Goal: Task Accomplishment & Management: Manage account settings

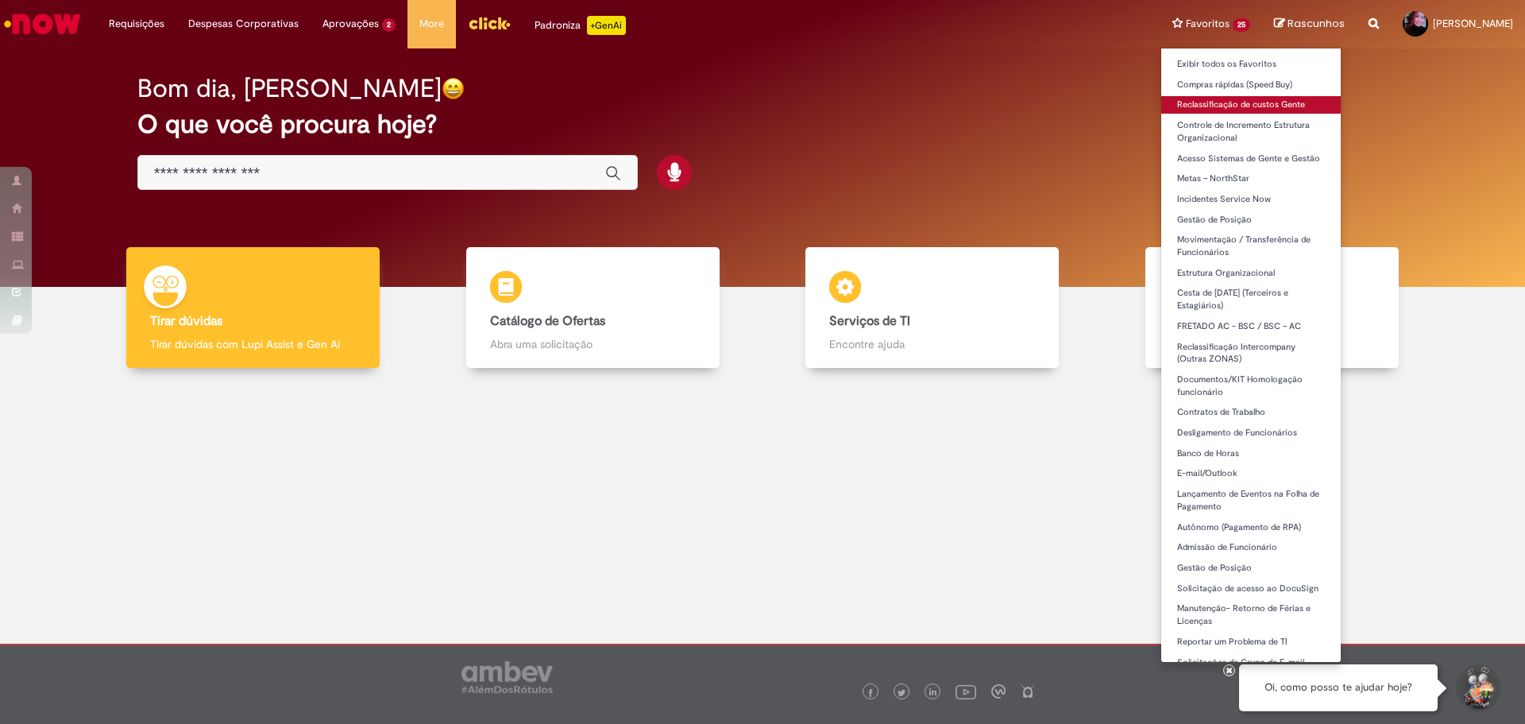
click at [1230, 101] on link "Reclassificação de custos Gente" at bounding box center [1251, 104] width 180 height 17
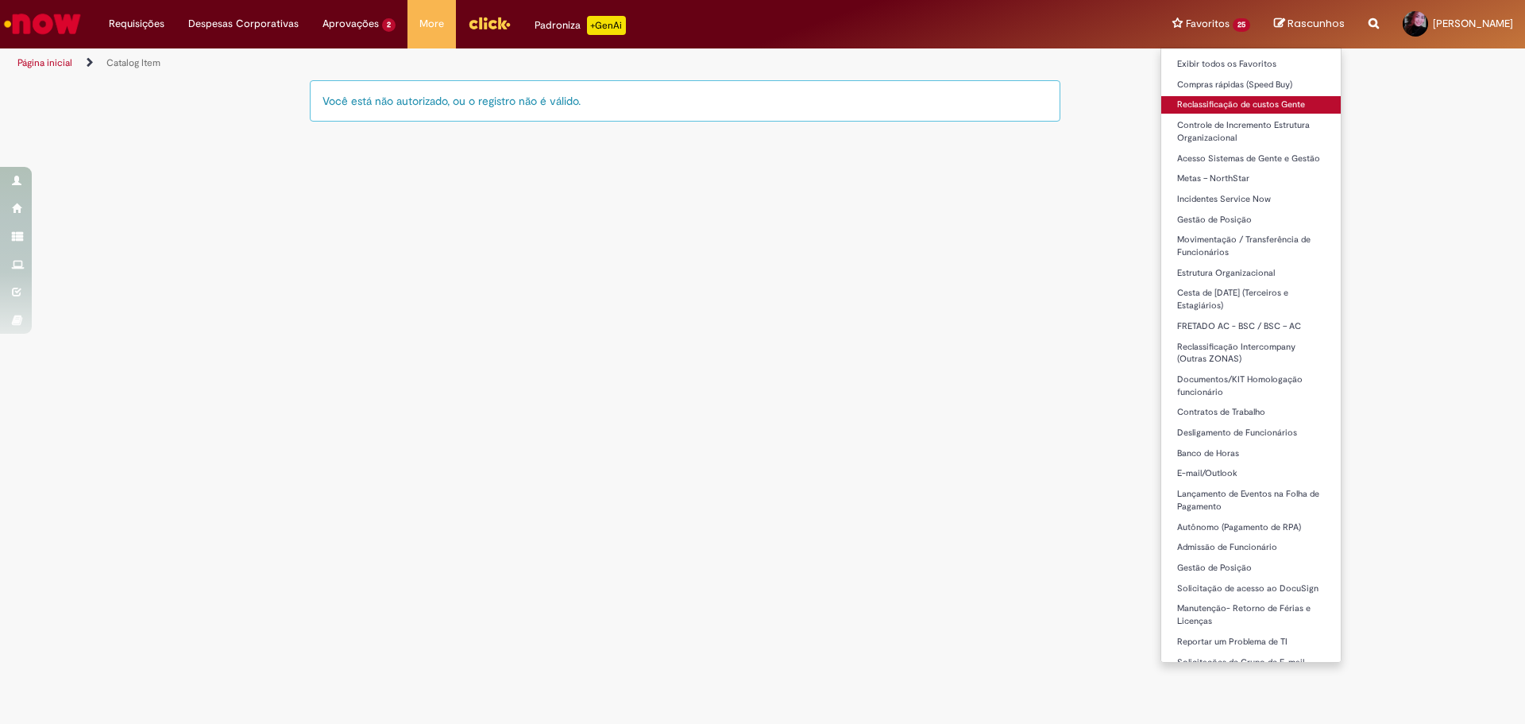
click at [1300, 98] on link "Reclassificação de custos Gente" at bounding box center [1251, 104] width 180 height 17
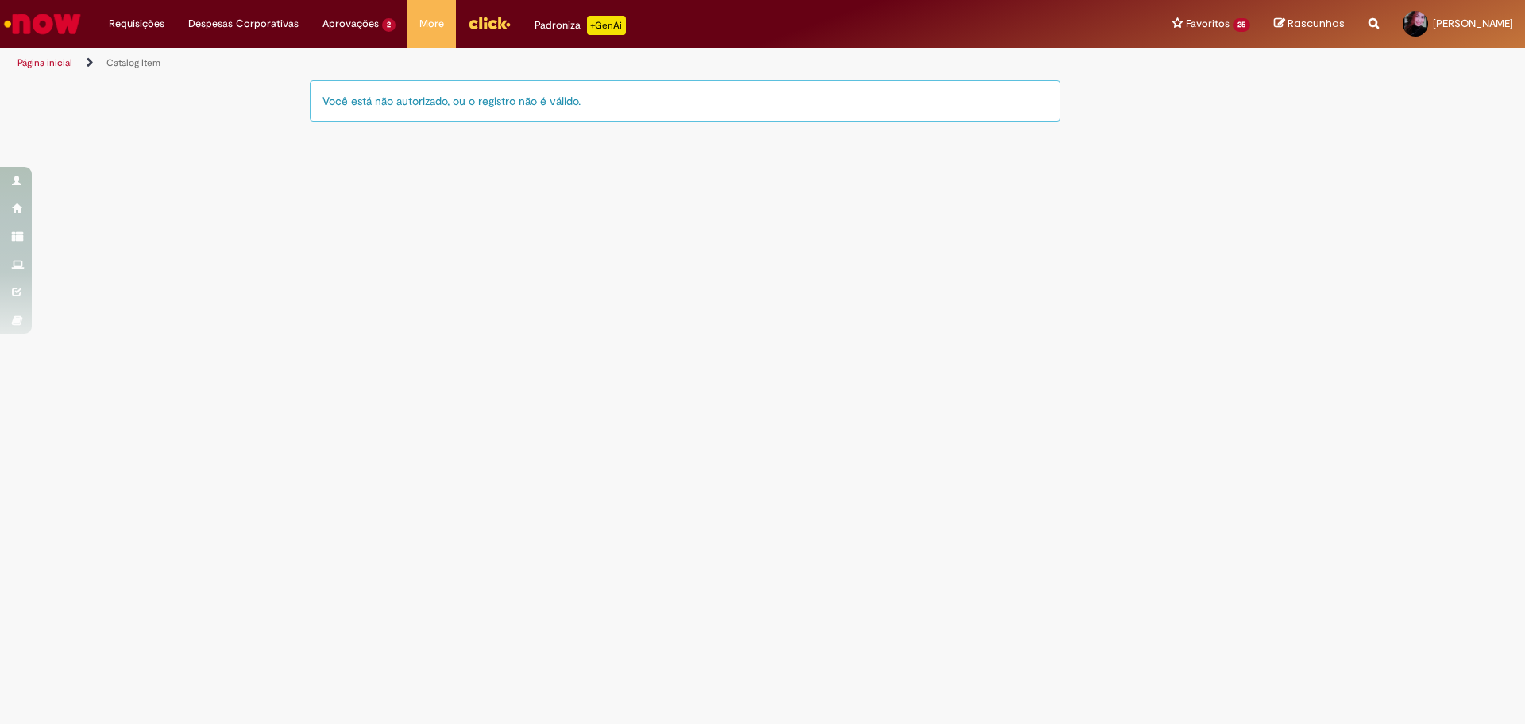
drag, startPoint x: 806, startPoint y: 570, endPoint x: 821, endPoint y: 562, distance: 17.4
click at [806, 570] on main "Catalog Item Tire dúvidas com LupiAssist +GenAI Oi! Eu sou LupiAssist, uma Inte…" at bounding box center [762, 401] width 1525 height 645
drag, startPoint x: 913, startPoint y: 236, endPoint x: 917, endPoint y: 245, distance: 9.3
click at [917, 245] on main "Catalog Item Tire dúvidas com LupiAssist +GenAI Oi! Eu sou LupiAssist, uma Inte…" at bounding box center [762, 401] width 1525 height 645
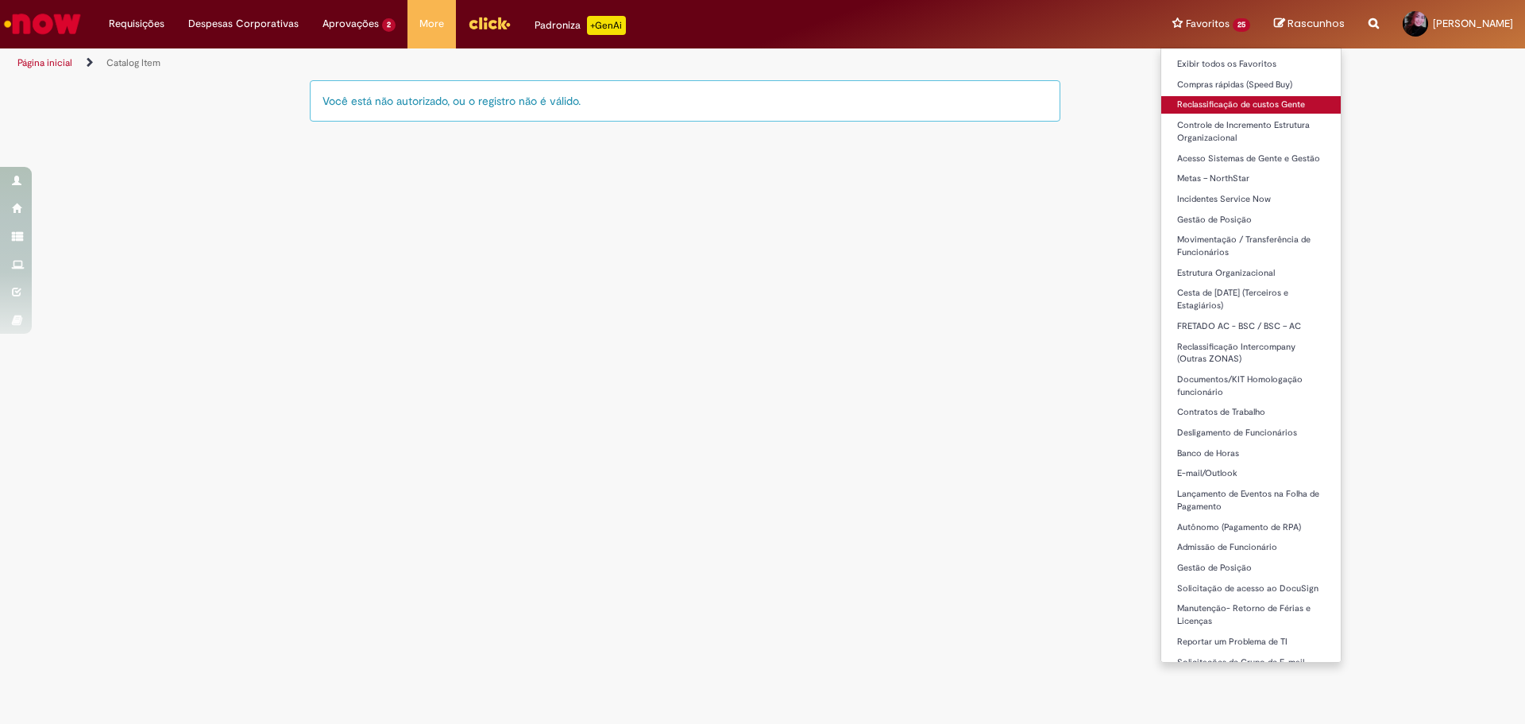
click at [1259, 109] on link "Reclassificação de custos Gente" at bounding box center [1251, 104] width 180 height 17
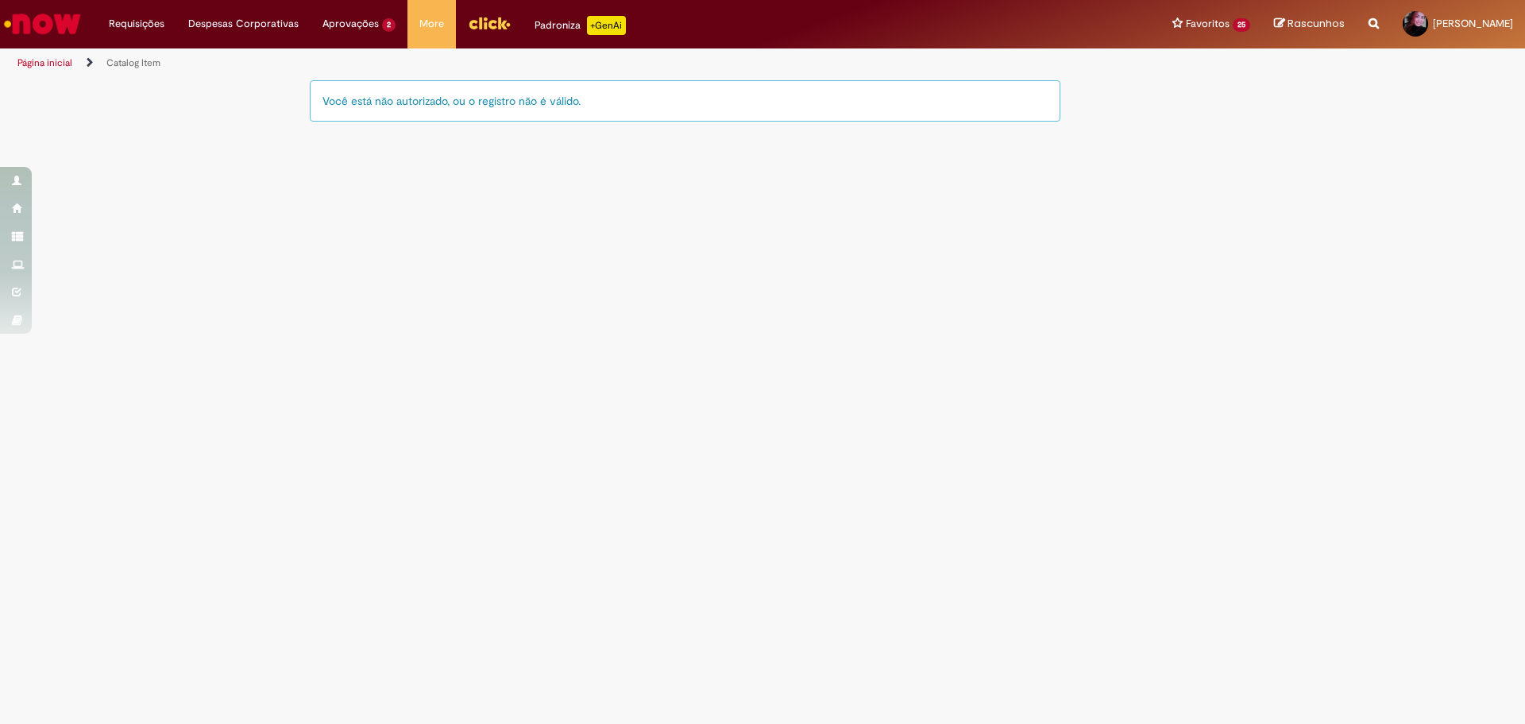
click at [44, 17] on img "Ir para a Homepage" at bounding box center [43, 24] width 82 height 32
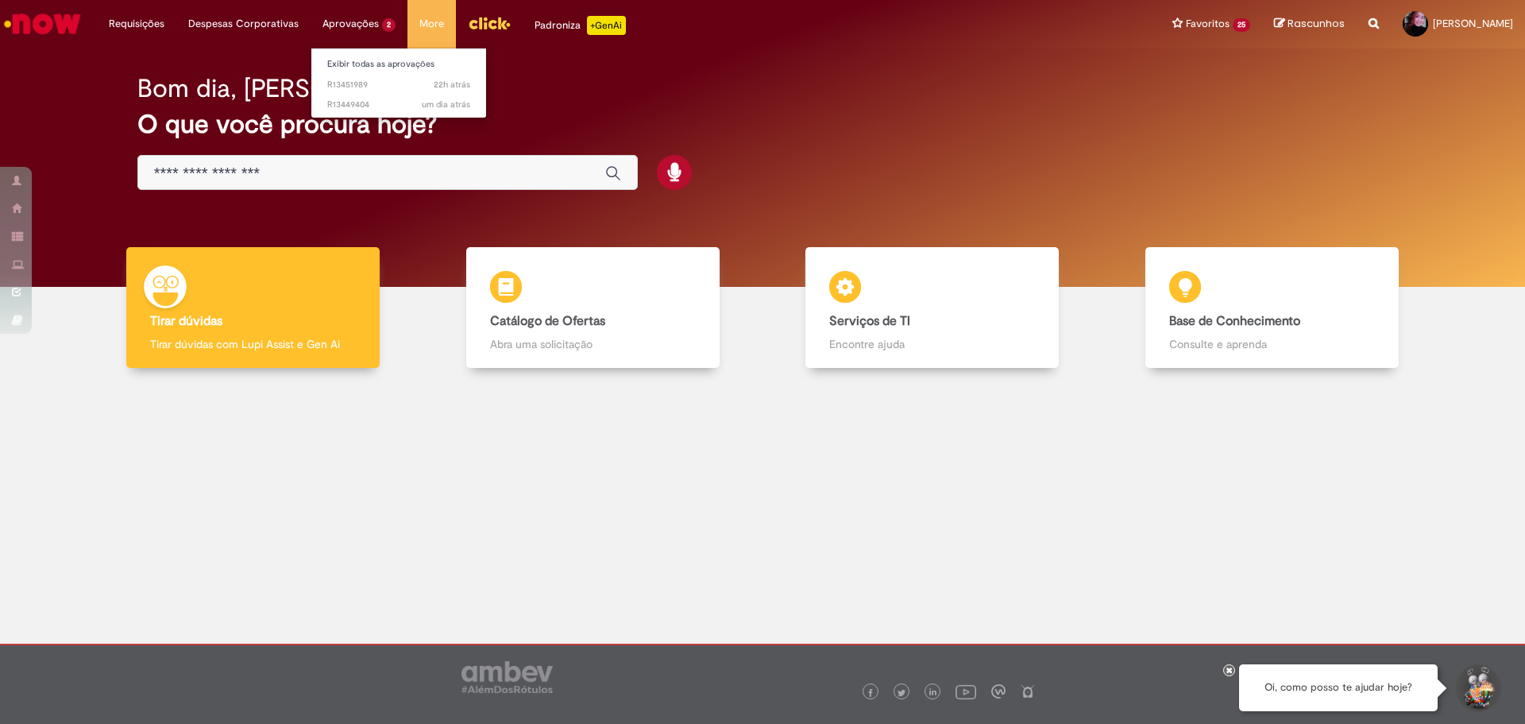
click at [369, 73] on li "22h atrás 22 horas atrás R13451989" at bounding box center [398, 83] width 175 height 21
click at [375, 62] on link "Exibir todas as aprovações" at bounding box center [398, 64] width 175 height 17
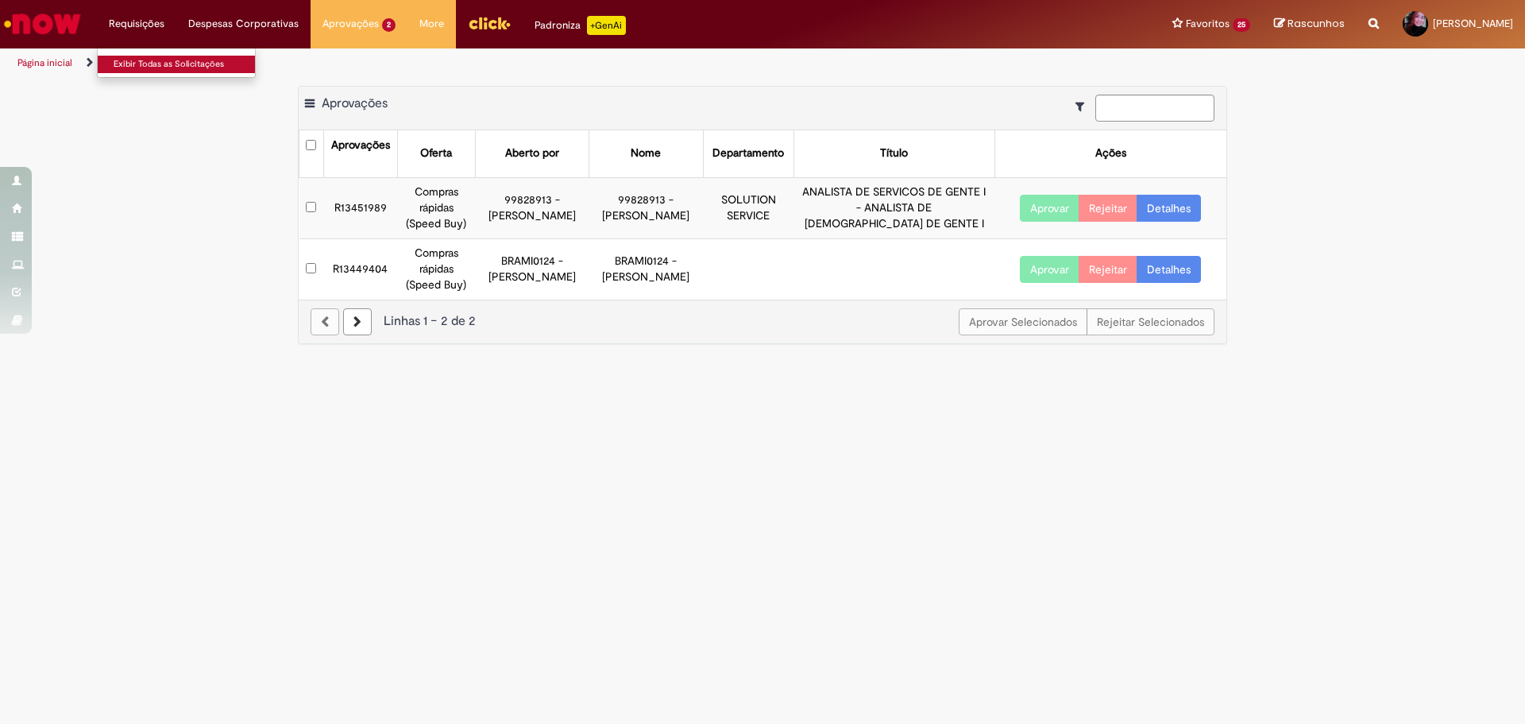
click at [161, 66] on link "Exibir Todas as Solicitações" at bounding box center [185, 64] width 175 height 17
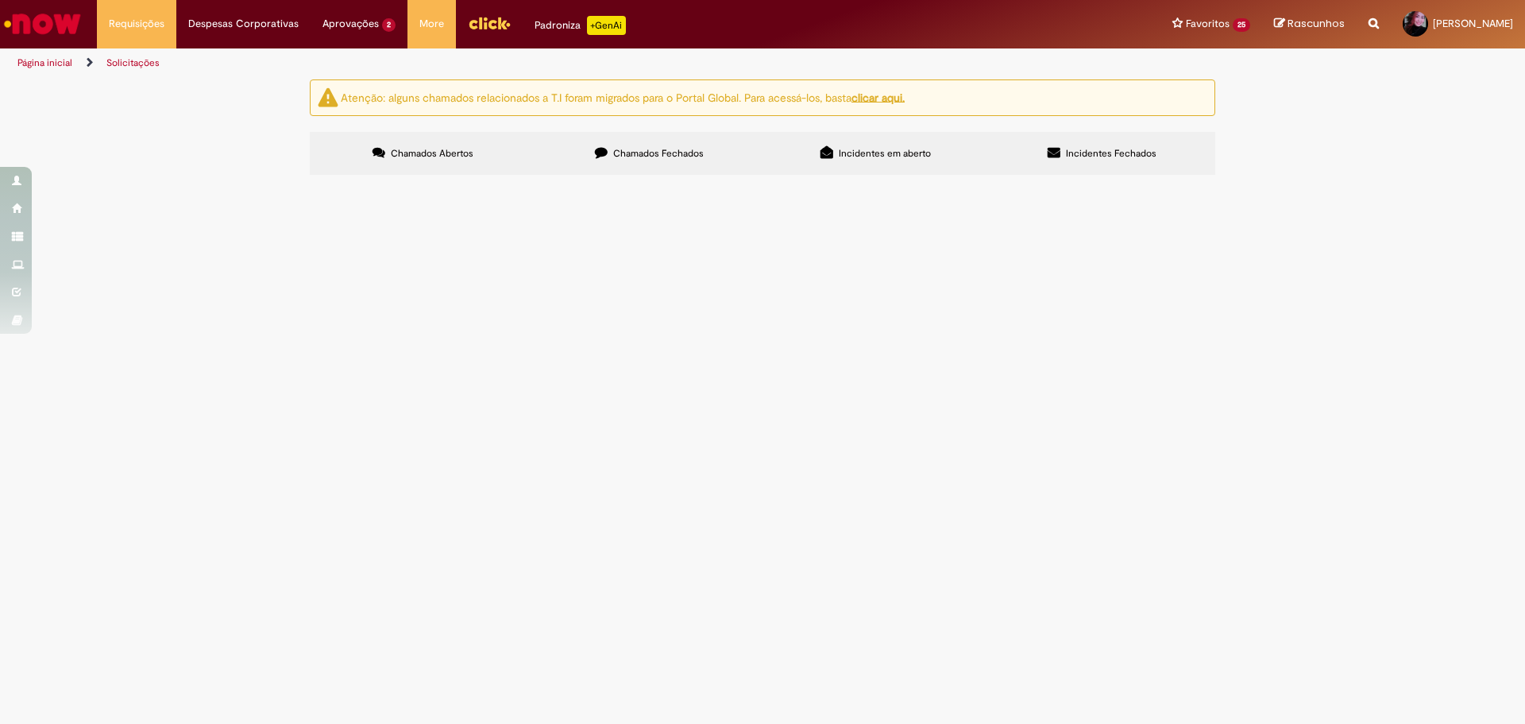
click at [698, 149] on span "Chamados Fechados" at bounding box center [658, 153] width 91 height 13
click at [923, 137] on label "Incidentes em aberto" at bounding box center [876, 153] width 226 height 43
click at [595, 145] on label "Chamados Fechados" at bounding box center [649, 153] width 226 height 43
